Goal: Task Accomplishment & Management: Manage account settings

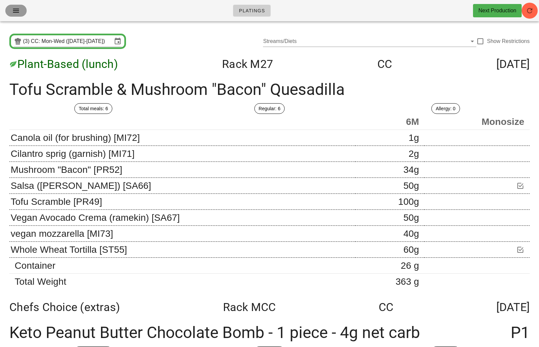
click at [19, 11] on icon "button" at bounding box center [16, 11] width 8 height 8
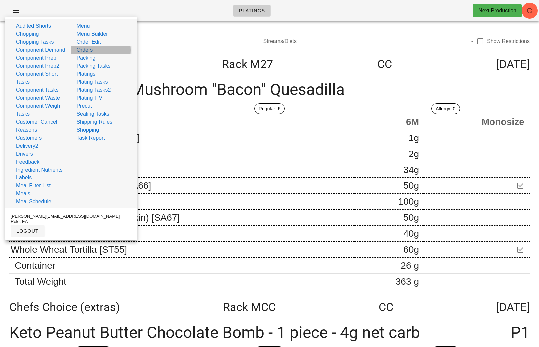
click at [87, 49] on link "Orders" at bounding box center [84, 50] width 16 height 8
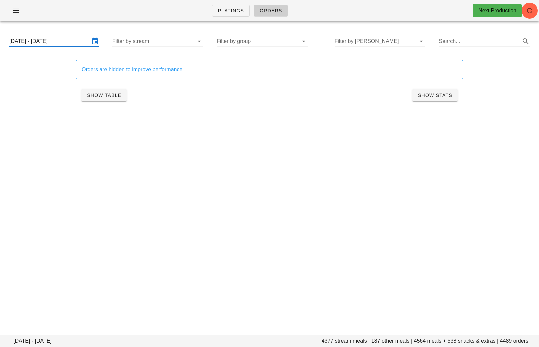
click at [39, 45] on input "[DATE] - [DATE]" at bounding box center [49, 41] width 80 height 11
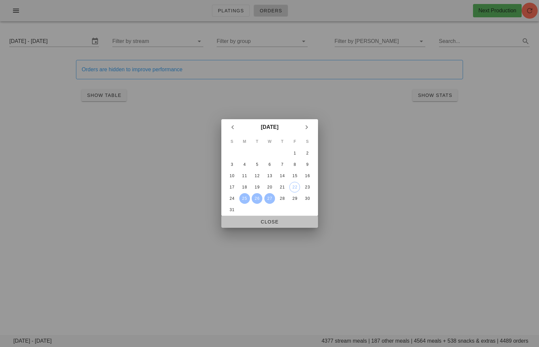
click at [276, 223] on span "Close" at bounding box center [270, 221] width 86 height 5
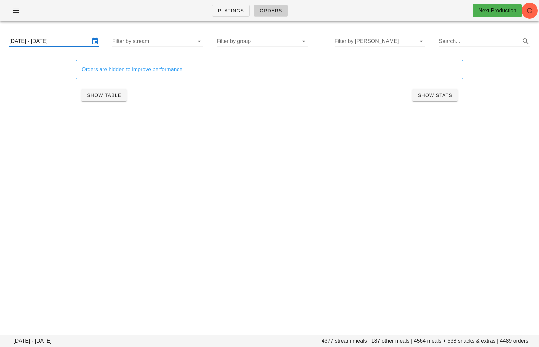
scroll to position [0, 30]
click at [274, 35] on div "[DATE] - [DATE] Filter by stream Filter by group Filter by [PERSON_NAME] Search…" at bounding box center [269, 41] width 531 height 21
click at [275, 41] on input "Filter by group" at bounding box center [257, 41] width 80 height 11
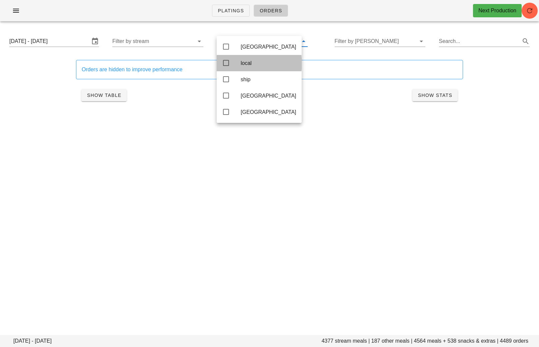
click at [247, 59] on div "local" at bounding box center [269, 63] width 56 height 14
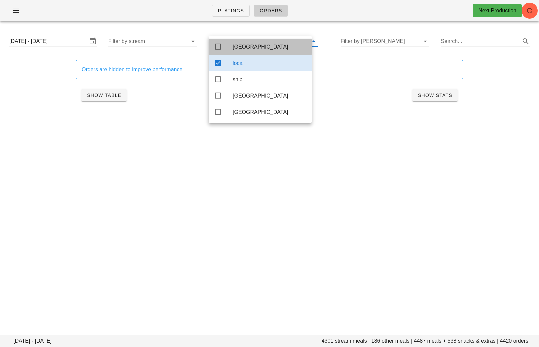
click at [247, 47] on div "[GEOGRAPHIC_DATA]" at bounding box center [270, 47] width 74 height 6
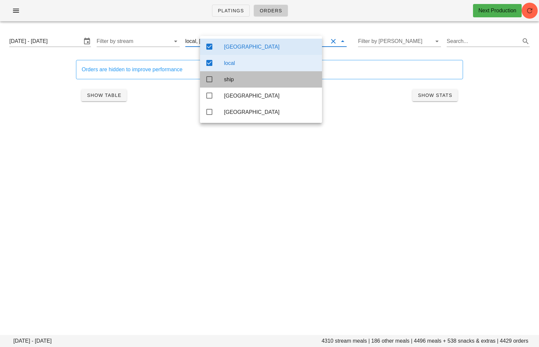
click at [233, 83] on div "ship" at bounding box center [270, 79] width 93 height 6
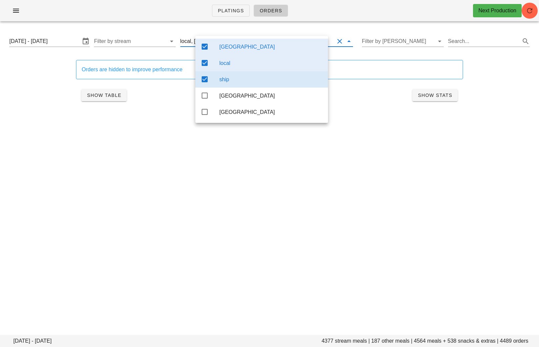
click at [229, 65] on div "local" at bounding box center [270, 63] width 103 height 6
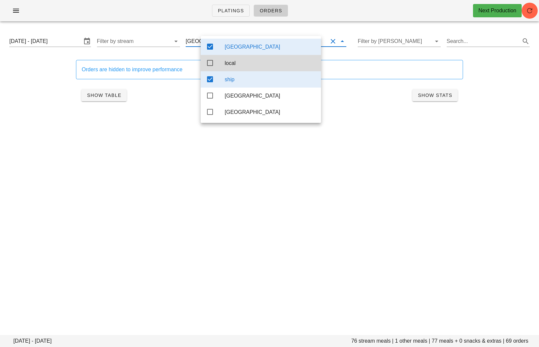
click at [229, 46] on div "[GEOGRAPHIC_DATA]" at bounding box center [270, 47] width 91 height 6
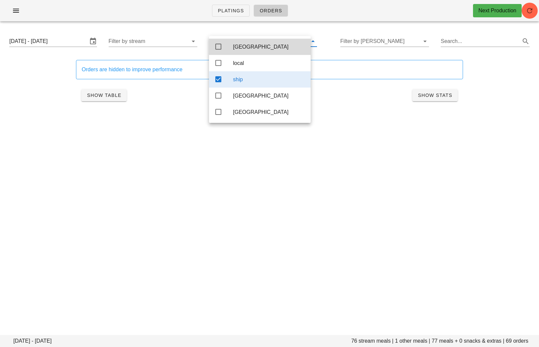
click at [149, 109] on div "Orders are hidden to improve performance Show Table Show Stats" at bounding box center [269, 83] width 395 height 54
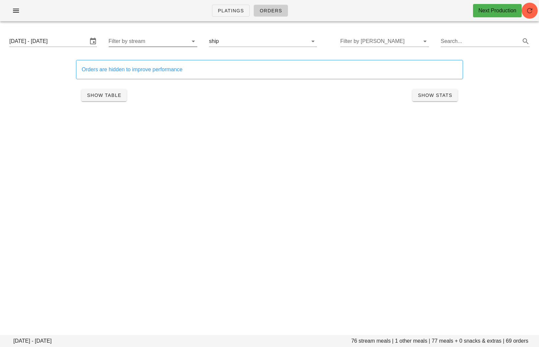
click at [138, 42] on input "Filter by stream" at bounding box center [148, 41] width 78 height 11
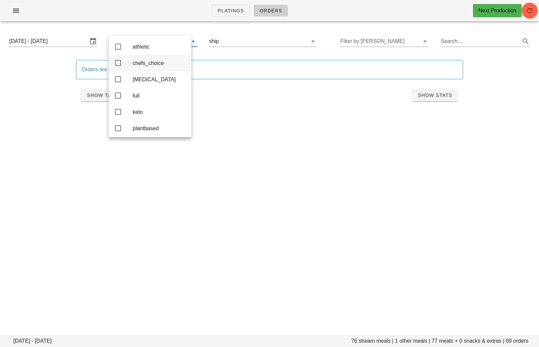
scroll to position [6, 0]
click at [159, 42] on div "athletic" at bounding box center [159, 45] width 53 height 6
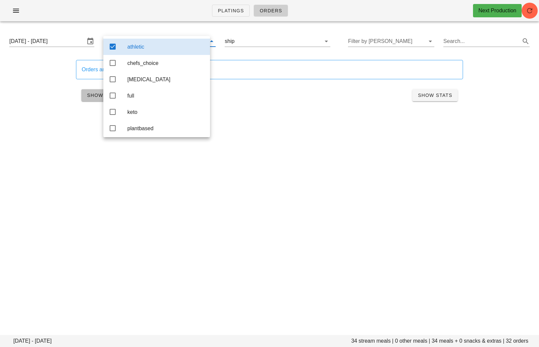
click at [87, 95] on span "Show Table" at bounding box center [104, 95] width 35 height 5
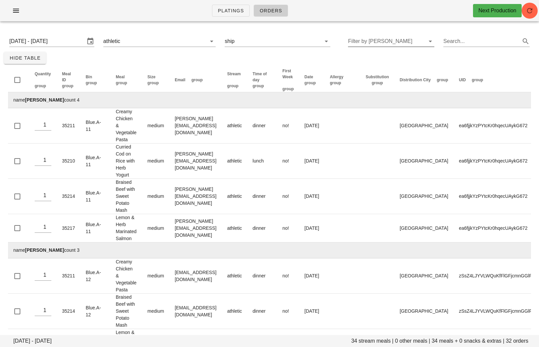
click at [387, 37] on input "Filter by [PERSON_NAME]" at bounding box center [386, 41] width 76 height 11
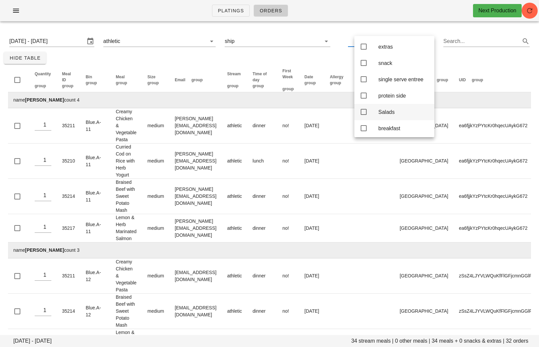
scroll to position [31, 0]
click at [388, 104] on div "breakfast" at bounding box center [403, 97] width 51 height 14
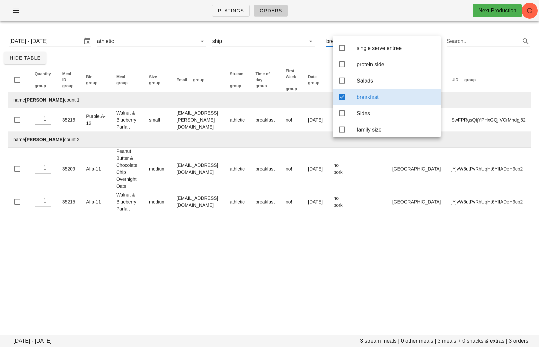
click at [264, 244] on div "Platings Orders Next Production [DATE] - [DATE] 3 stream meals | 0 other meals …" at bounding box center [269, 173] width 539 height 347
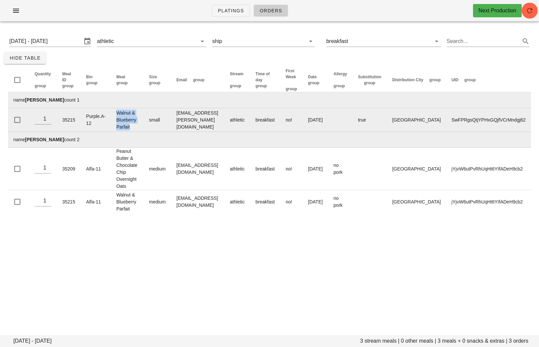
drag, startPoint x: 136, startPoint y: 127, endPoint x: 117, endPoint y: 116, distance: 21.7
click at [117, 116] on td "Walnut & Blueberry Parfait" at bounding box center [127, 120] width 33 height 24
copy td "Walnut & Blueberry Parfait"
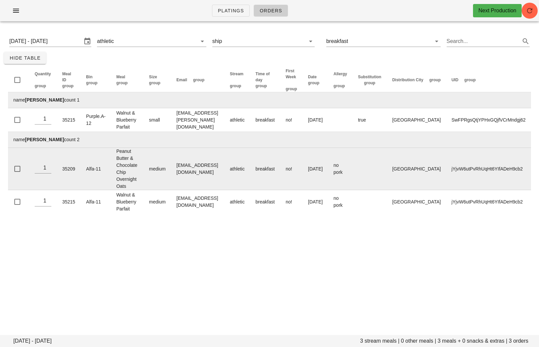
click at [121, 152] on td "Peanut Butter & Chocolate Chip Overnight Oats" at bounding box center [127, 169] width 33 height 42
drag, startPoint x: 119, startPoint y: 152, endPoint x: 130, endPoint y: 184, distance: 34.0
click at [130, 184] on td "Peanut Butter & Chocolate Chip Overnight Oats" at bounding box center [127, 169] width 33 height 42
copy td "Peanut Butter & Chocolate Chip Overnight Oats"
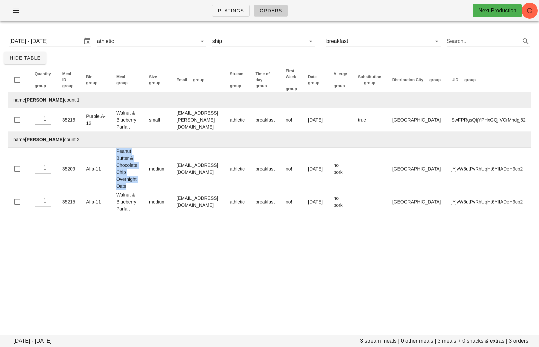
click at [298, 246] on div "Platings Orders Next Production [DATE] - [DATE] 3 stream meals | 0 other meals …" at bounding box center [269, 173] width 539 height 347
click at [189, 39] on button "Clear Filter by stream" at bounding box center [193, 41] width 8 height 8
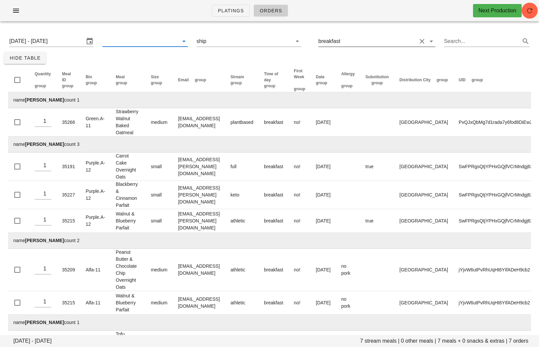
click at [418, 41] on button "Clear Filter by tod" at bounding box center [422, 41] width 8 height 8
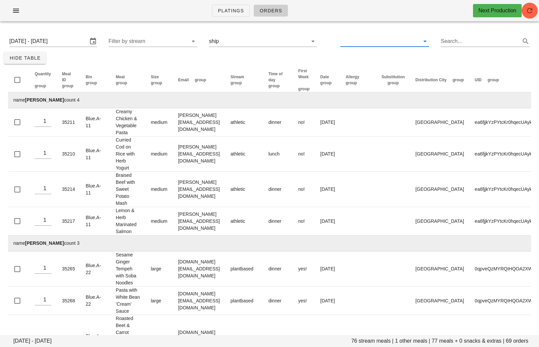
click at [300, 42] on button "Clear Filter by group" at bounding box center [304, 41] width 8 height 8
click at [167, 40] on input "Filter by stream" at bounding box center [148, 41] width 78 height 11
click at [462, 42] on input "Search..." at bounding box center [479, 41] width 78 height 11
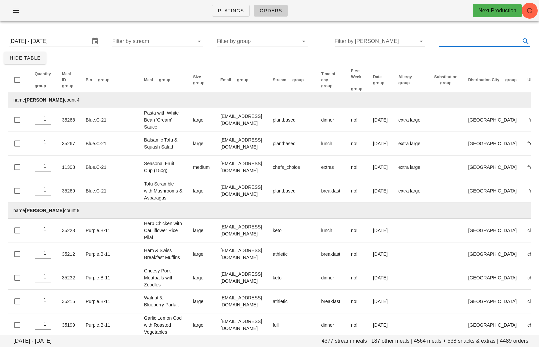
click at [469, 41] on input "text" at bounding box center [479, 41] width 80 height 11
paste input "Ham & Swiss Breakfast Muffins"
type input "Ham & Swiss Breakfast Muffins"
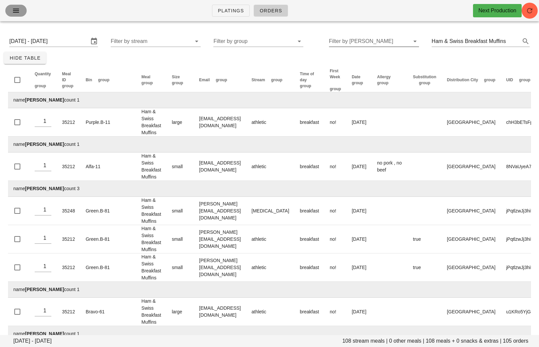
click at [15, 11] on icon "button" at bounding box center [16, 11] width 8 height 8
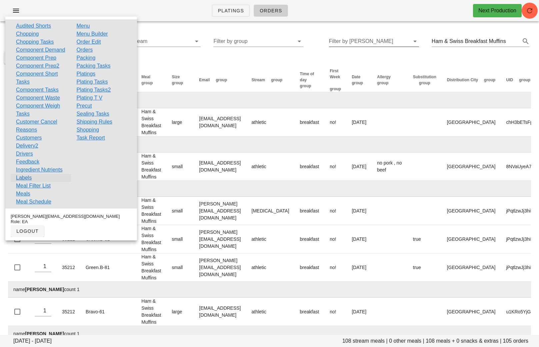
click at [26, 182] on link "Labels" at bounding box center [24, 178] width 16 height 8
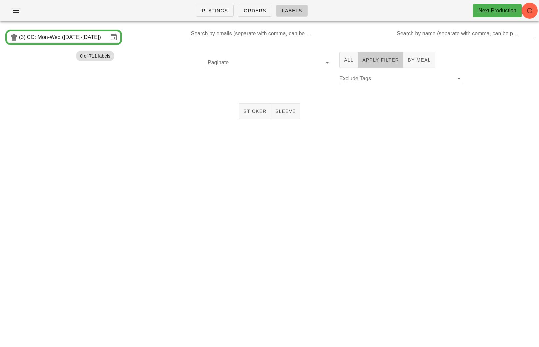
click at [377, 59] on span "Apply Filter" at bounding box center [380, 59] width 37 height 5
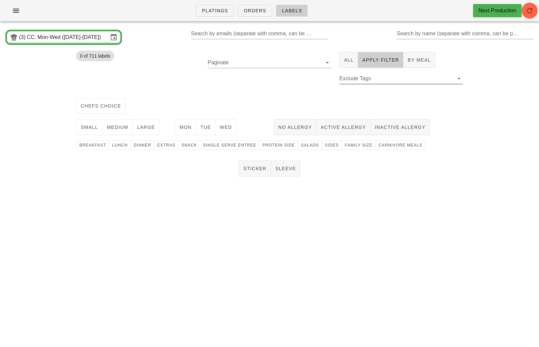
click at [368, 81] on input "Exclude Tags" at bounding box center [395, 78] width 113 height 11
click at [368, 83] on div "DoNotPrint" at bounding box center [410, 84] width 94 height 6
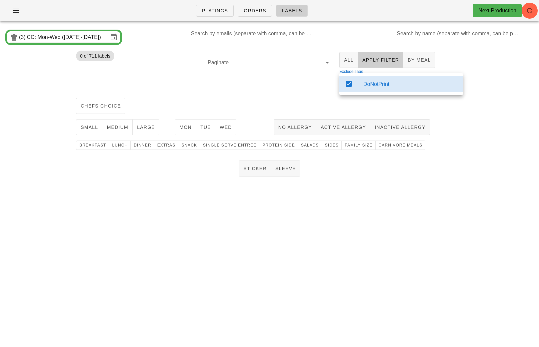
click at [168, 97] on div "chefs choice" at bounding box center [269, 105] width 395 height 21
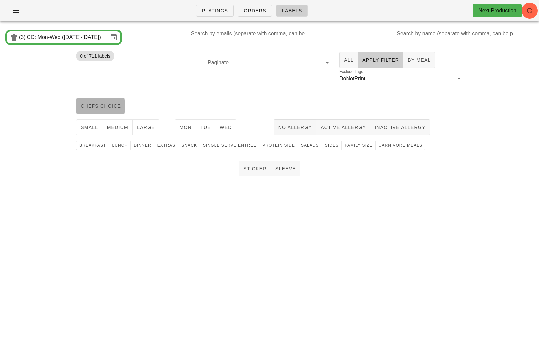
click at [97, 108] on span "chefs choice" at bounding box center [100, 105] width 41 height 5
click at [348, 145] on span "family size" at bounding box center [358, 145] width 28 height 5
click at [270, 145] on span "protein side" at bounding box center [278, 145] width 33 height 5
click at [257, 168] on span "Sticker" at bounding box center [255, 168] width 24 height 5
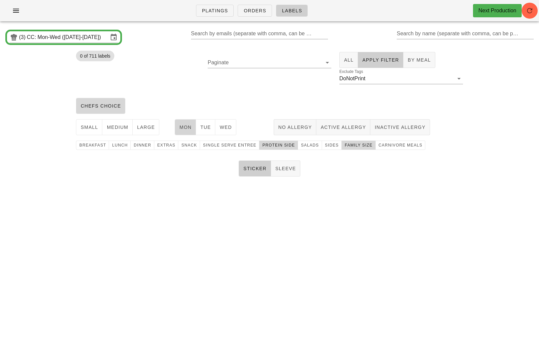
click at [185, 125] on span "Mon" at bounding box center [185, 127] width 13 height 5
click at [202, 125] on span "Tue" at bounding box center [205, 127] width 11 height 5
click at [226, 127] on span "Wed" at bounding box center [225, 127] width 13 height 5
click at [265, 60] on input "Paginate" at bounding box center [264, 62] width 113 height 11
click at [260, 70] on div "250" at bounding box center [269, 68] width 113 height 6
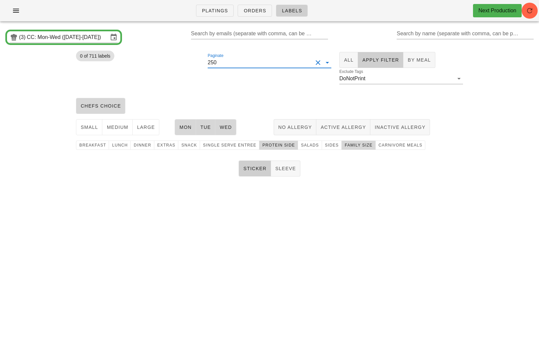
click at [253, 89] on div "Paginate 250" at bounding box center [270, 71] width 132 height 47
click at [194, 122] on button "Mon" at bounding box center [185, 127] width 21 height 16
click at [205, 125] on span "Tue" at bounding box center [205, 127] width 11 height 5
click at [222, 125] on span "Wed" at bounding box center [225, 127] width 13 height 5
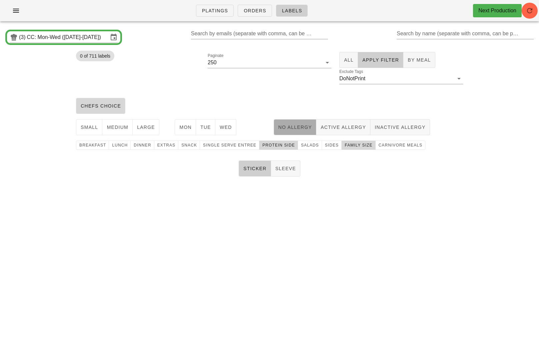
click at [287, 127] on span "No Allergy" at bounding box center [295, 127] width 34 height 5
click at [114, 129] on span "medium" at bounding box center [117, 127] width 22 height 5
click at [290, 125] on span "No Allergy" at bounding box center [295, 127] width 34 height 5
click at [259, 203] on div "Platings Orders Labels Next Production (3) CC: Mon-Wed ([DATE]-[DATE]) Search b…" at bounding box center [269, 173] width 539 height 347
click at [253, 167] on span "Sticker" at bounding box center [255, 168] width 24 height 5
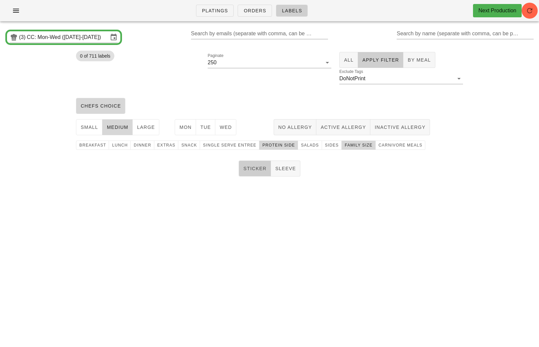
click at [253, 167] on span "Sticker" at bounding box center [255, 168] width 24 height 5
click at [183, 128] on span "Mon" at bounding box center [185, 127] width 13 height 5
click at [205, 128] on span "Tue" at bounding box center [205, 127] width 11 height 5
click at [226, 127] on span "Wed" at bounding box center [225, 127] width 13 height 5
click at [215, 78] on button "1" at bounding box center [216, 83] width 16 height 16
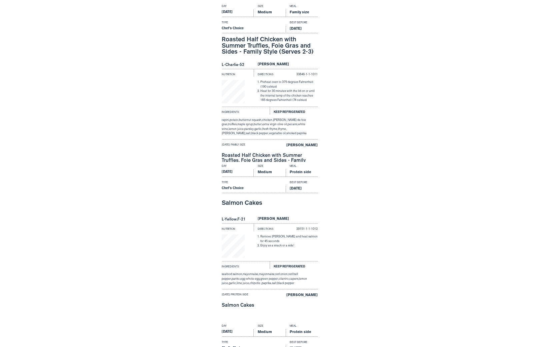
scroll to position [1806, 0]
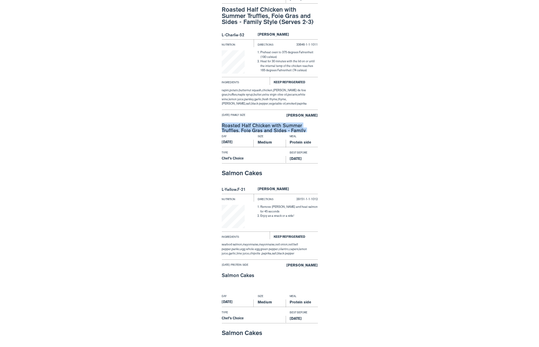
drag, startPoint x: 317, startPoint y: 131, endPoint x: 220, endPoint y: 127, distance: 97.1
click at [220, 127] on div "Day Size Meal [DATE] Medium Family size Type Best Before Chef's Choice [DATE] R…" at bounding box center [269, 52] width 539 height 160
copy div "Roasted Half Chicken with Summer Truffles, Foie Gras and Sides - Family Style"
click at [365, 175] on div "Day Size Meal [DATE] Medium Protein side Type Best Before Chef's Choice [DATE] …" at bounding box center [269, 212] width 539 height 160
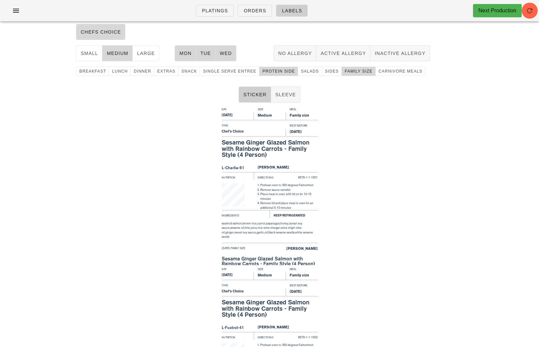
scroll to position [73, 0]
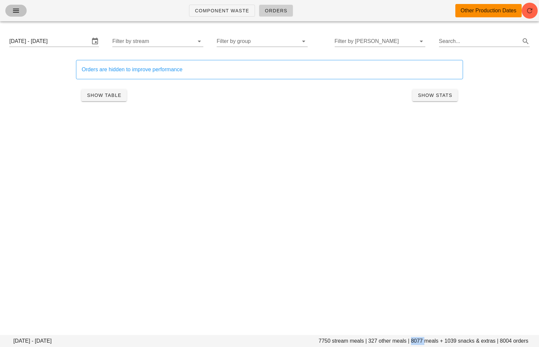
click at [13, 13] on icon "button" at bounding box center [16, 11] width 8 height 8
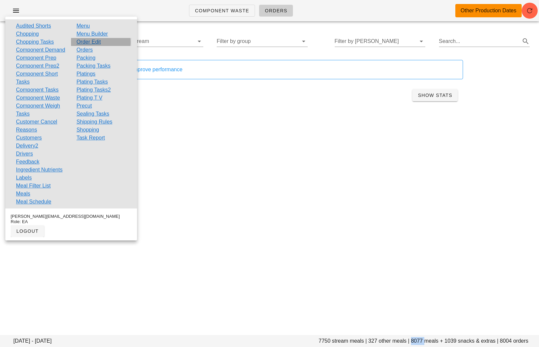
click at [91, 42] on link "Order Edit" at bounding box center [88, 42] width 24 height 8
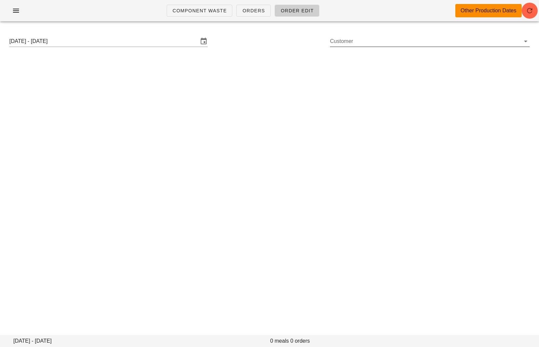
click at [349, 40] on input "Customer" at bounding box center [424, 41] width 189 height 11
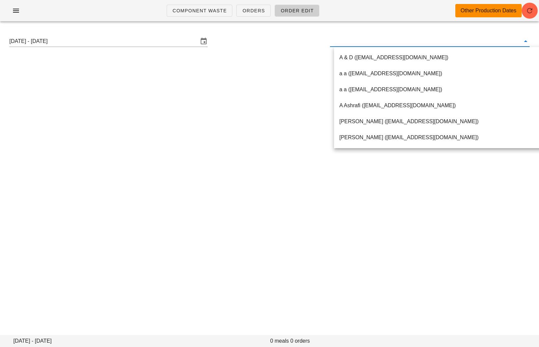
paste input "[EMAIL_ADDRESS][DOMAIN_NAME]"
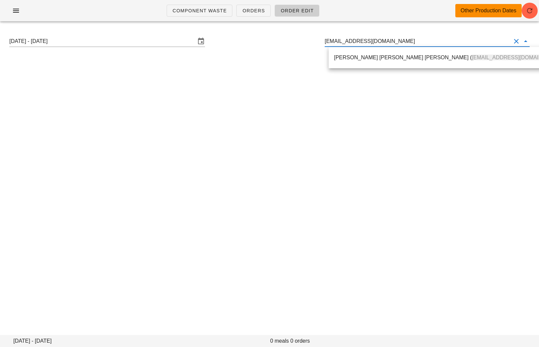
click at [348, 49] on div "Victor Gutemberg Oliveira Marques ( victorgo.marques@gmail.com )" at bounding box center [449, 57] width 241 height 21
click at [347, 54] on div "Victor Gutemberg Oliveira Marques ( victorgo.marques@gmail.com )" at bounding box center [449, 57] width 230 height 6
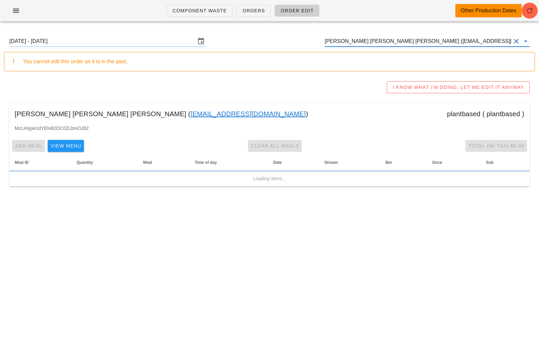
type input "Victor Gutemberg Oliveira Marques (victorgo.marques@gmail.com)"
click at [191, 111] on link "[EMAIL_ADDRESS][DOMAIN_NAME]" at bounding box center [248, 114] width 115 height 11
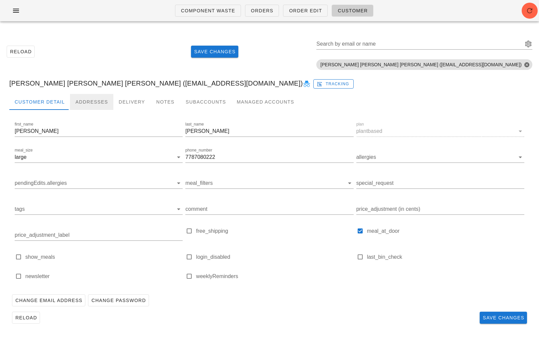
click at [94, 106] on div "Addresses" at bounding box center [91, 102] width 43 height 16
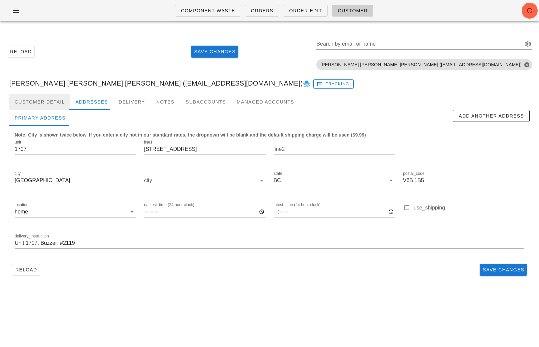
click at [43, 99] on div "Customer Detail" at bounding box center [39, 102] width 61 height 16
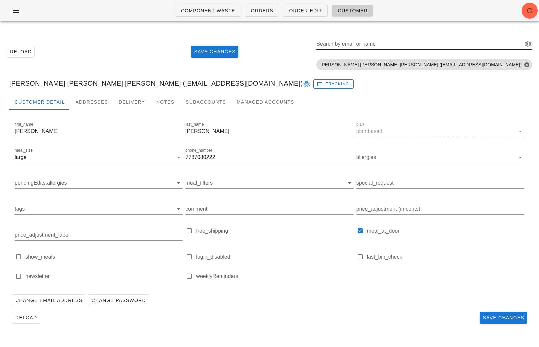
click at [439, 40] on input "Search by email or name" at bounding box center [418, 44] width 205 height 11
paste input "kilebrokop@gmail.com"
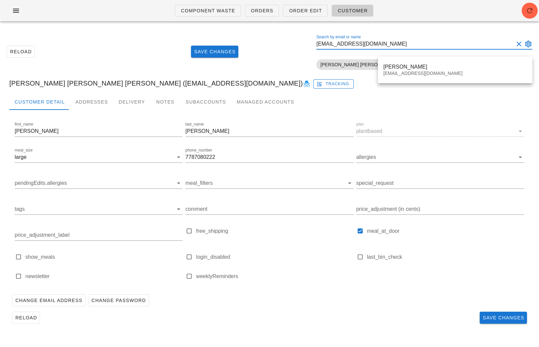
type input "kilebrokop@gmail.com"
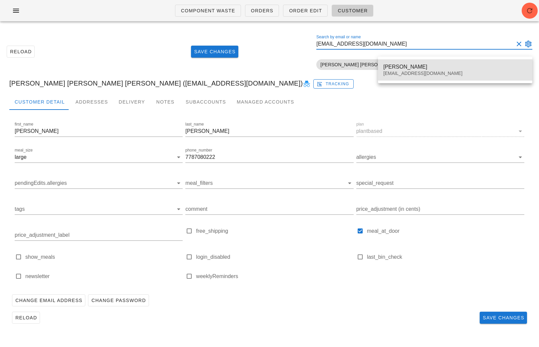
click at [420, 60] on div "Kile Brokop kilebrokop@gmail.com" at bounding box center [455, 70] width 144 height 21
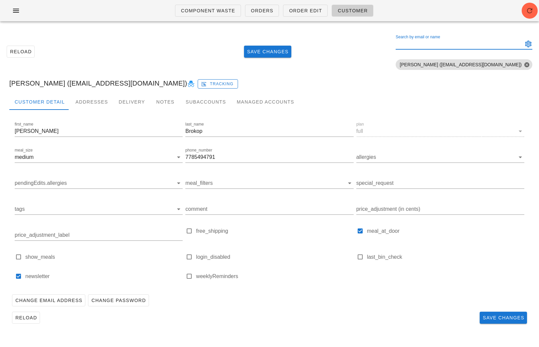
click at [496, 44] on input "Search by email or name" at bounding box center [458, 44] width 126 height 11
paste input "[EMAIL_ADDRESS][DOMAIN_NAME]"
type input "[EMAIL_ADDRESS][DOMAIN_NAME]"
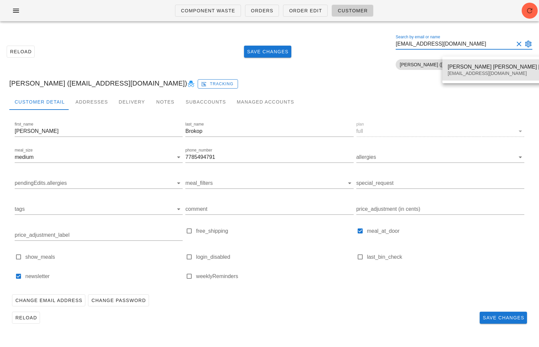
click at [481, 75] on div "[EMAIL_ADDRESS][DOMAIN_NAME]" at bounding box center [514, 74] width 135 height 6
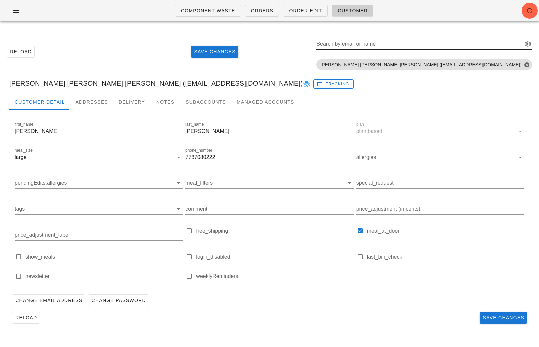
click at [445, 42] on input "Search by email or name" at bounding box center [418, 44] width 205 height 11
paste input "Allengen456@gmail.com"
type input "Allengen456@gmail.com"
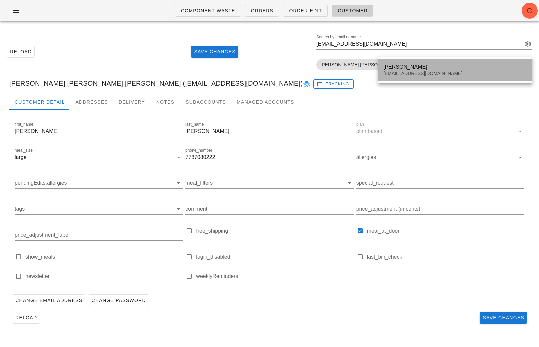
click at [438, 66] on div "Reva Berreta" at bounding box center [455, 67] width 144 height 6
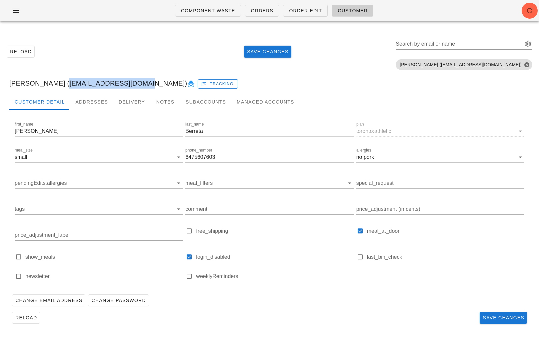
drag, startPoint x: 127, startPoint y: 82, endPoint x: 54, endPoint y: 81, distance: 73.6
click at [54, 81] on div "Reva Berreta (Allengen456@gmail.com) Tracking" at bounding box center [269, 83] width 531 height 21
copy div "Allengen456@gmail.com"
click at [301, 8] on span "Order Edit" at bounding box center [305, 10] width 33 height 5
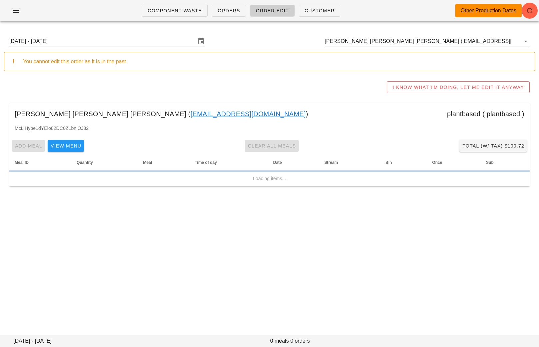
click at [433, 40] on input "Victor Gutemberg Oliveira Marques (victorgo.marques@gmail.com)" at bounding box center [418, 41] width 186 height 11
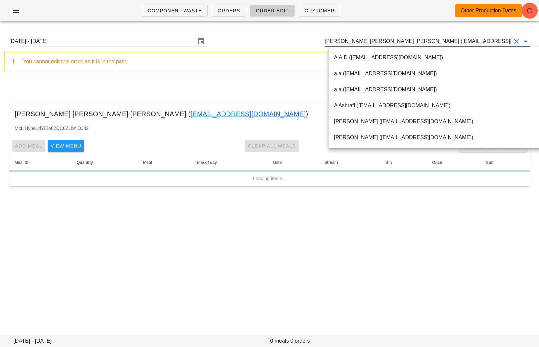
paste input "Allengen456@gmail.com"
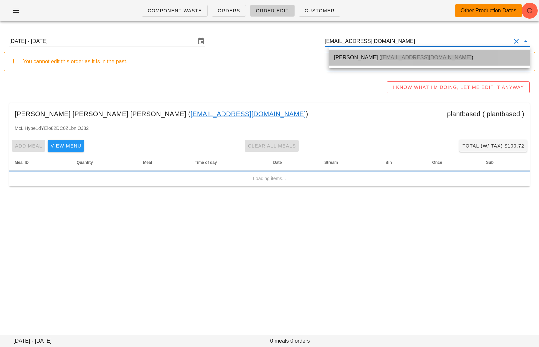
click at [349, 55] on div "Reva Berreta ( Allengen456@gmail.com )" at bounding box center [429, 57] width 190 height 6
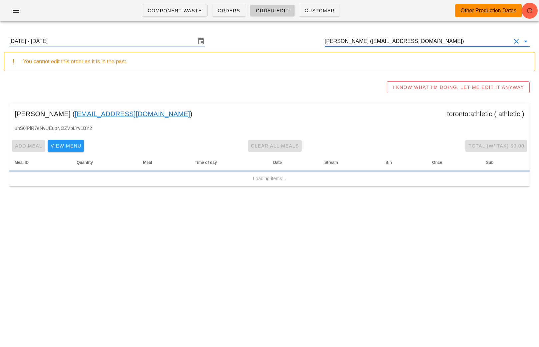
type input "Reva Berreta (Allengen456@gmail.com)"
click at [121, 40] on input "Sunday August 10 - Saturday August 16" at bounding box center [102, 41] width 186 height 11
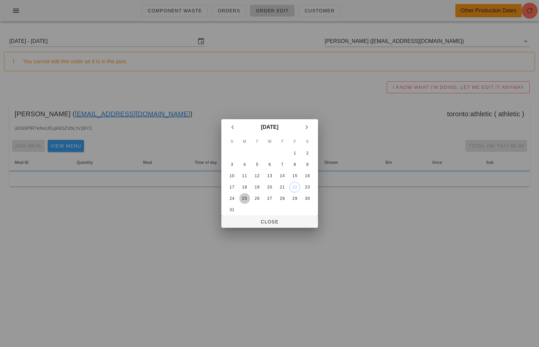
click at [242, 197] on div "25" at bounding box center [244, 198] width 11 height 5
click at [263, 223] on span "Close" at bounding box center [270, 221] width 86 height 5
type input "Sunday August 24 - Saturday August 30"
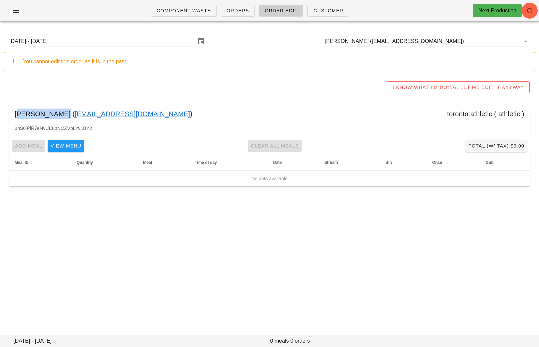
drag, startPoint x: 54, startPoint y: 113, endPoint x: 14, endPoint y: 112, distance: 40.0
click at [14, 112] on div "Reva Berreta ( Allengen456@gmail.com ) toronto:athletic ( athletic )" at bounding box center [269, 113] width 520 height 21
copy div "Reva Berreta"
